Goal: Task Accomplishment & Management: Manage account settings

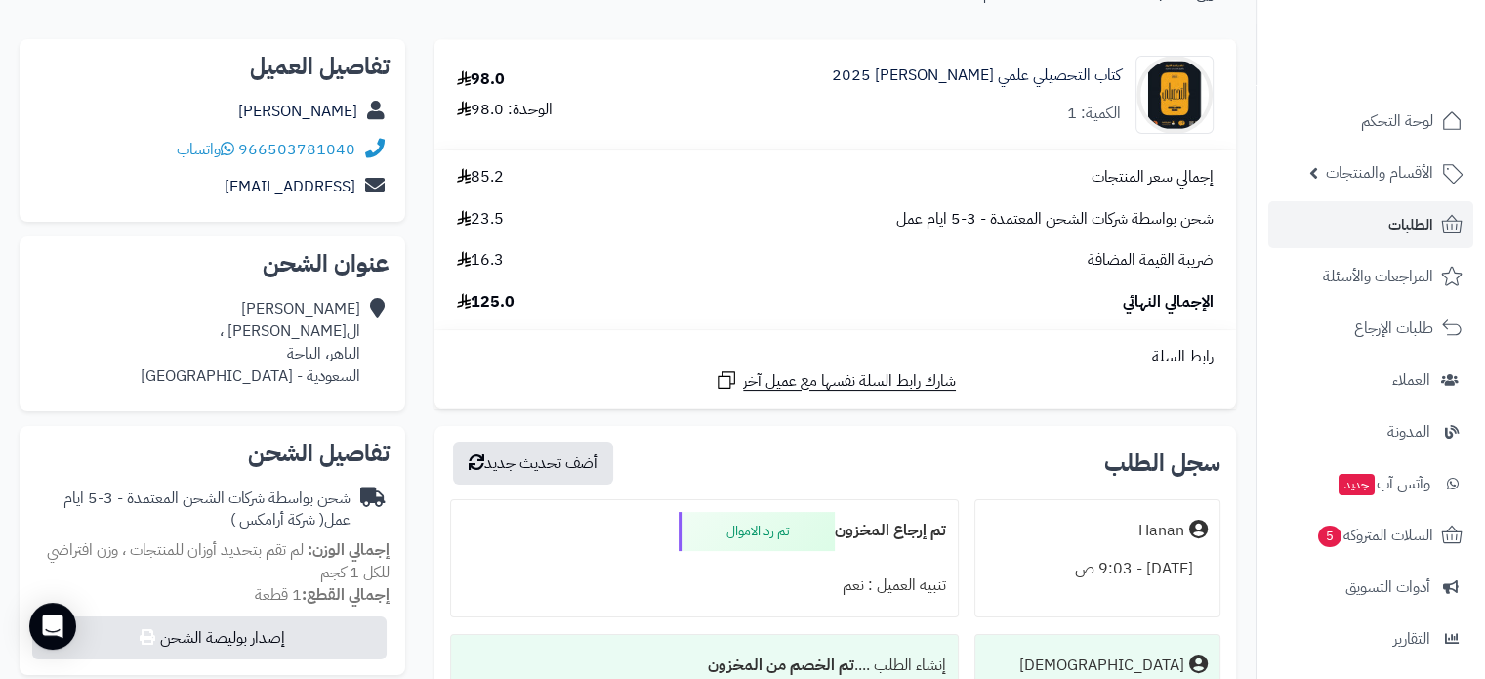
scroll to position [195, 0]
click at [1397, 179] on span "الأقسام والمنتجات" at bounding box center [1379, 172] width 107 height 27
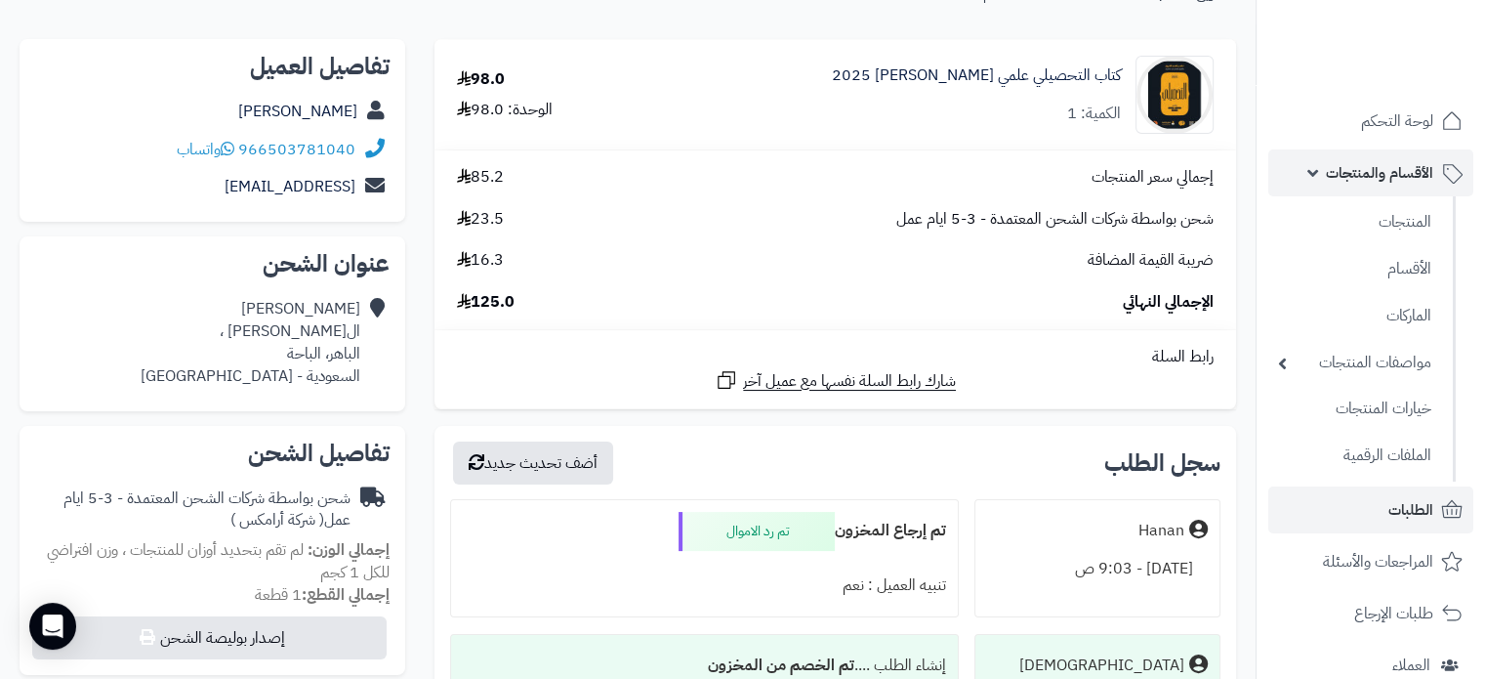
click at [1402, 175] on span "الأقسام والمنتجات" at bounding box center [1379, 172] width 107 height 27
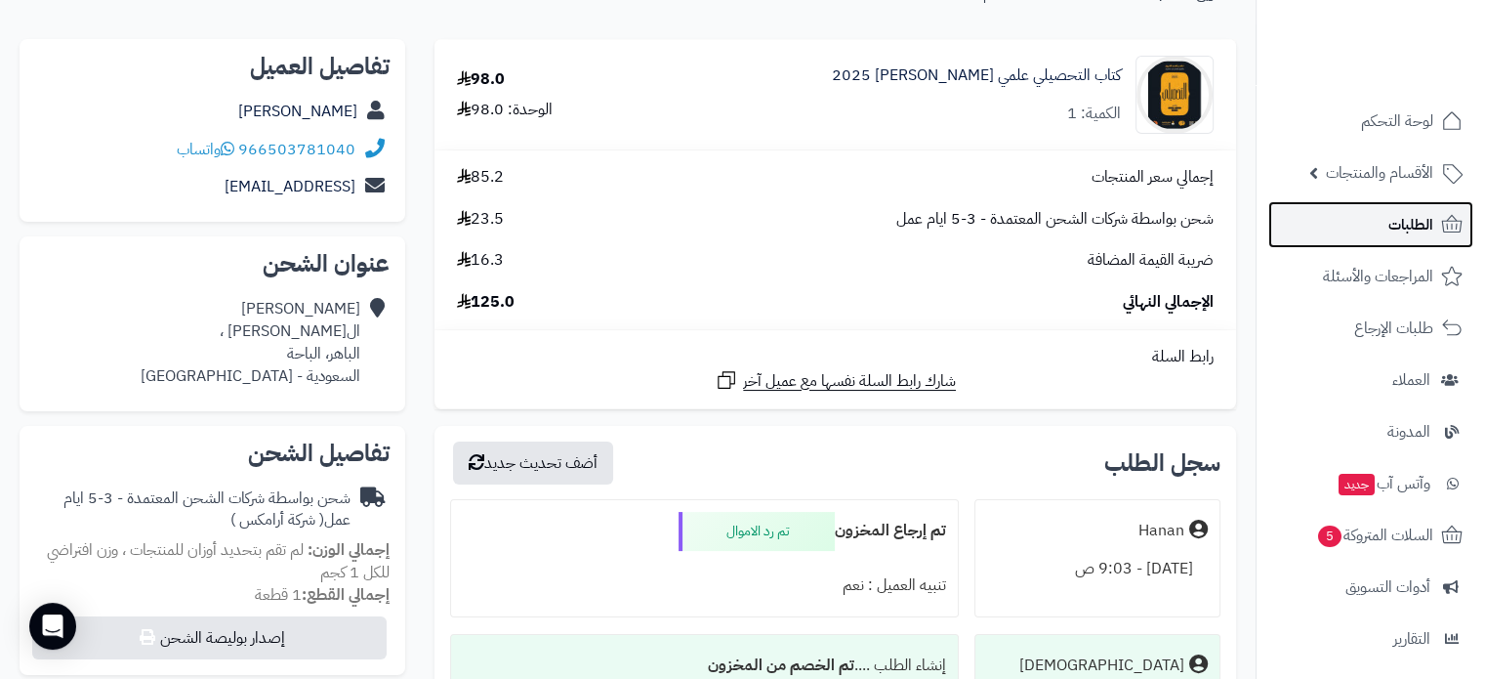
click at [1414, 221] on span "الطلبات" at bounding box center [1411, 224] width 45 height 27
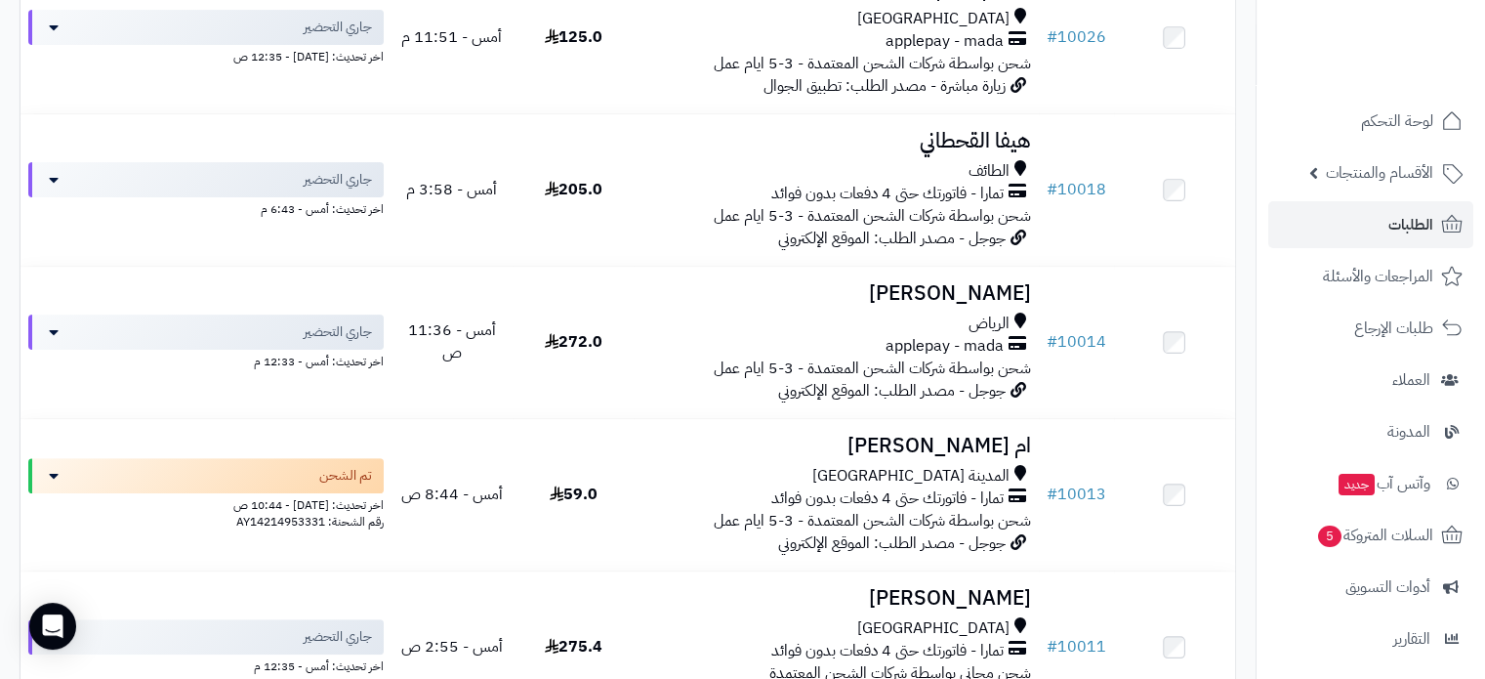
scroll to position [488, 0]
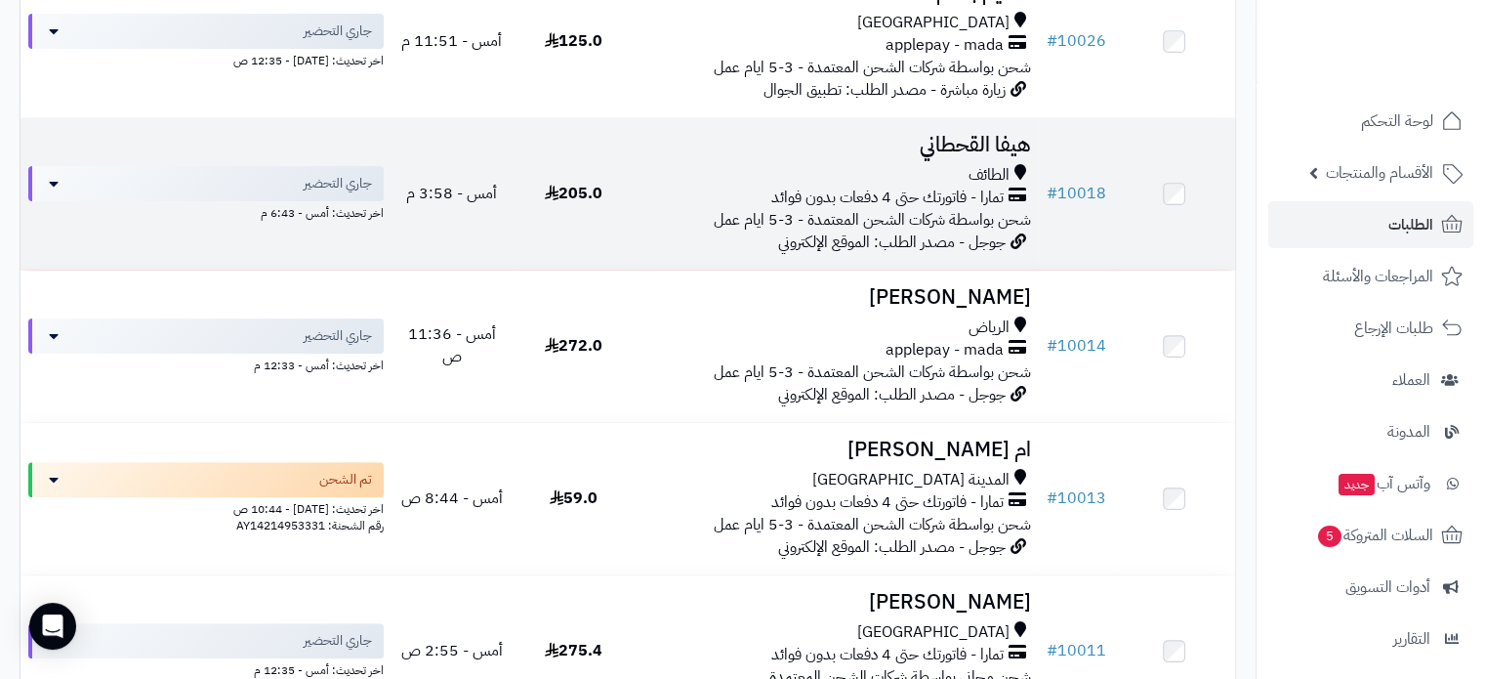
click at [983, 143] on h3 "هيفا القحطاني" at bounding box center [836, 145] width 389 height 22
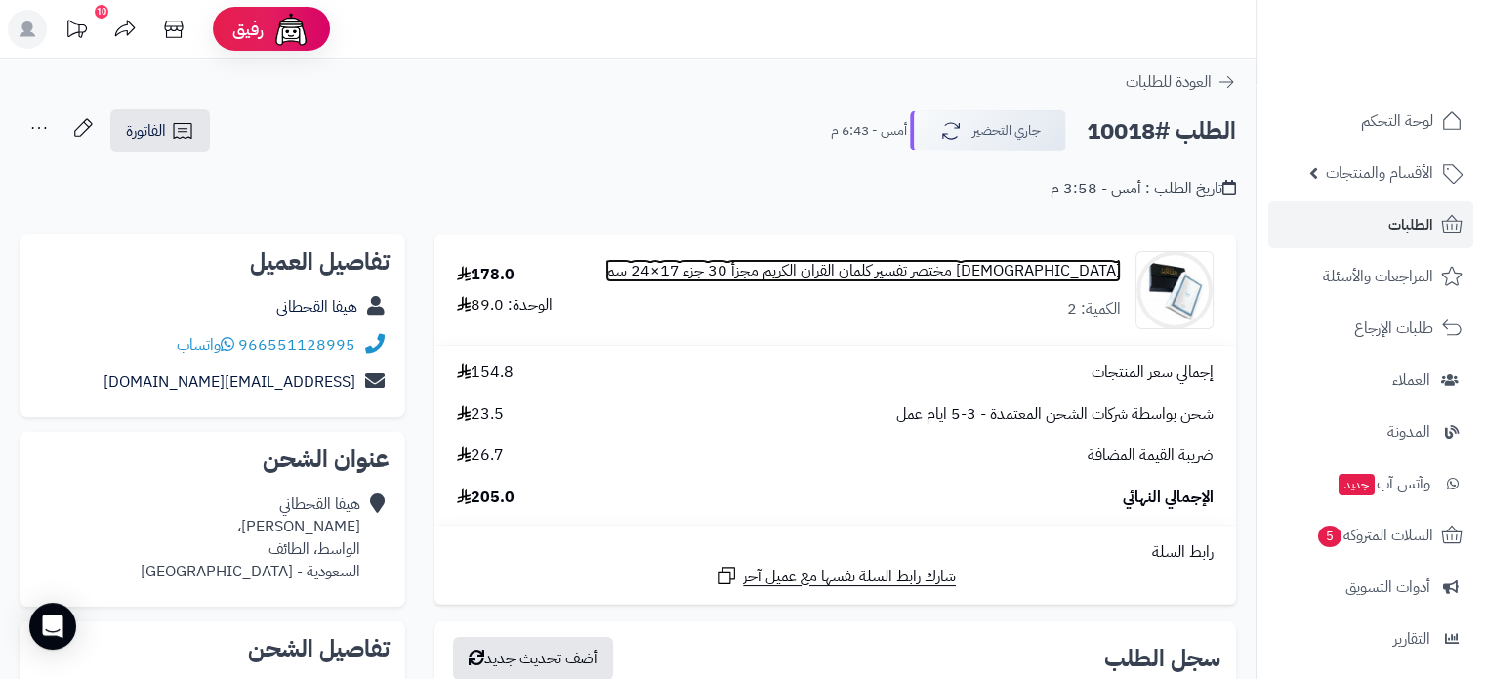
click at [871, 270] on link "[DEMOGRAPHIC_DATA] مختصر تفسير كلمان القران الكريم مجزأ 30 جزء 17×24 سم" at bounding box center [863, 271] width 516 height 22
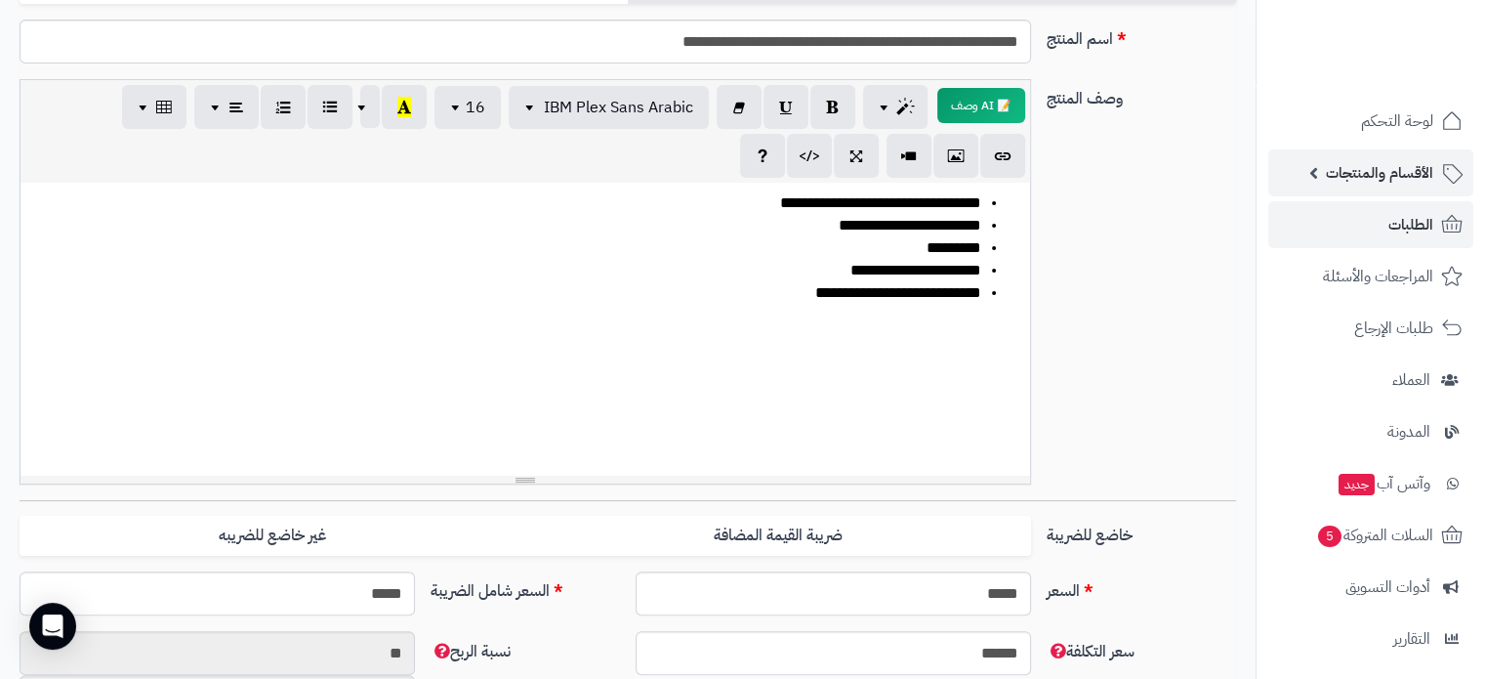
scroll to position [293, 0]
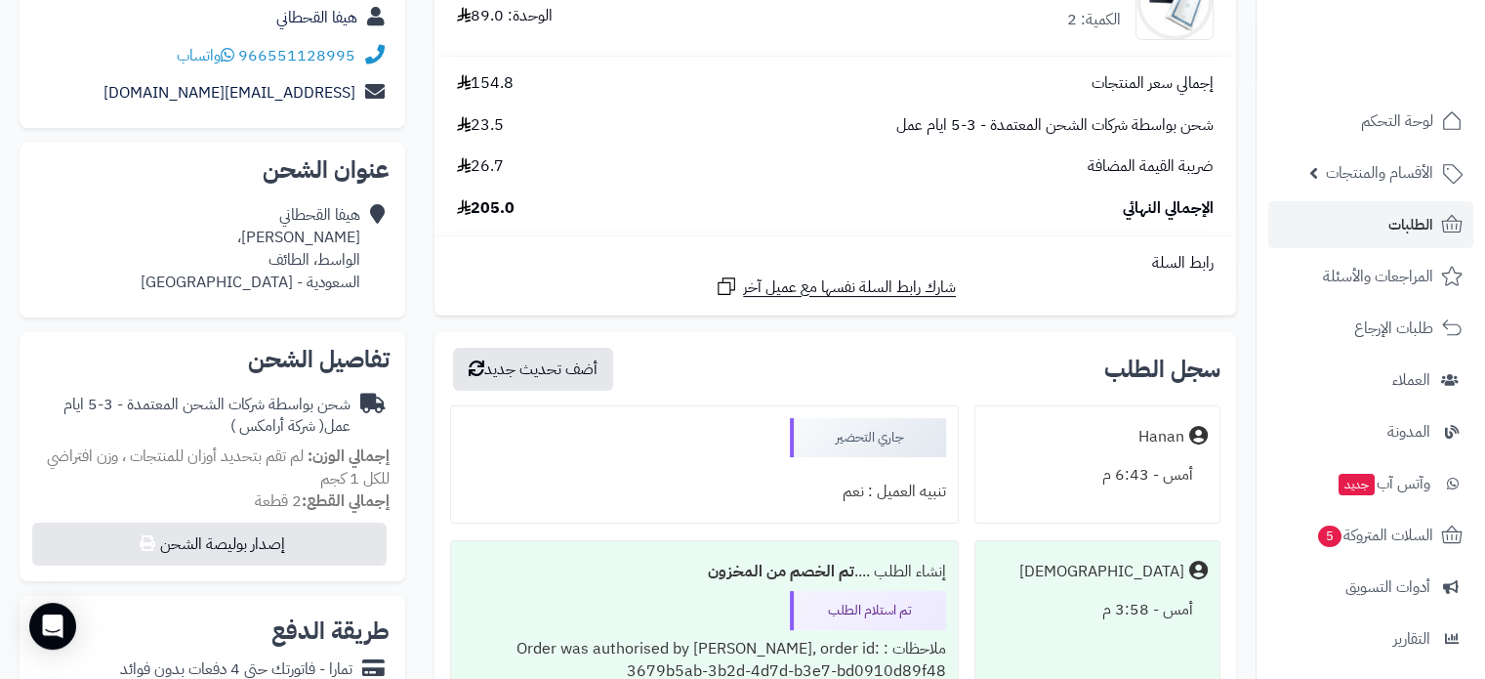
scroll to position [293, 0]
